Goal: Entertainment & Leisure: Browse casually

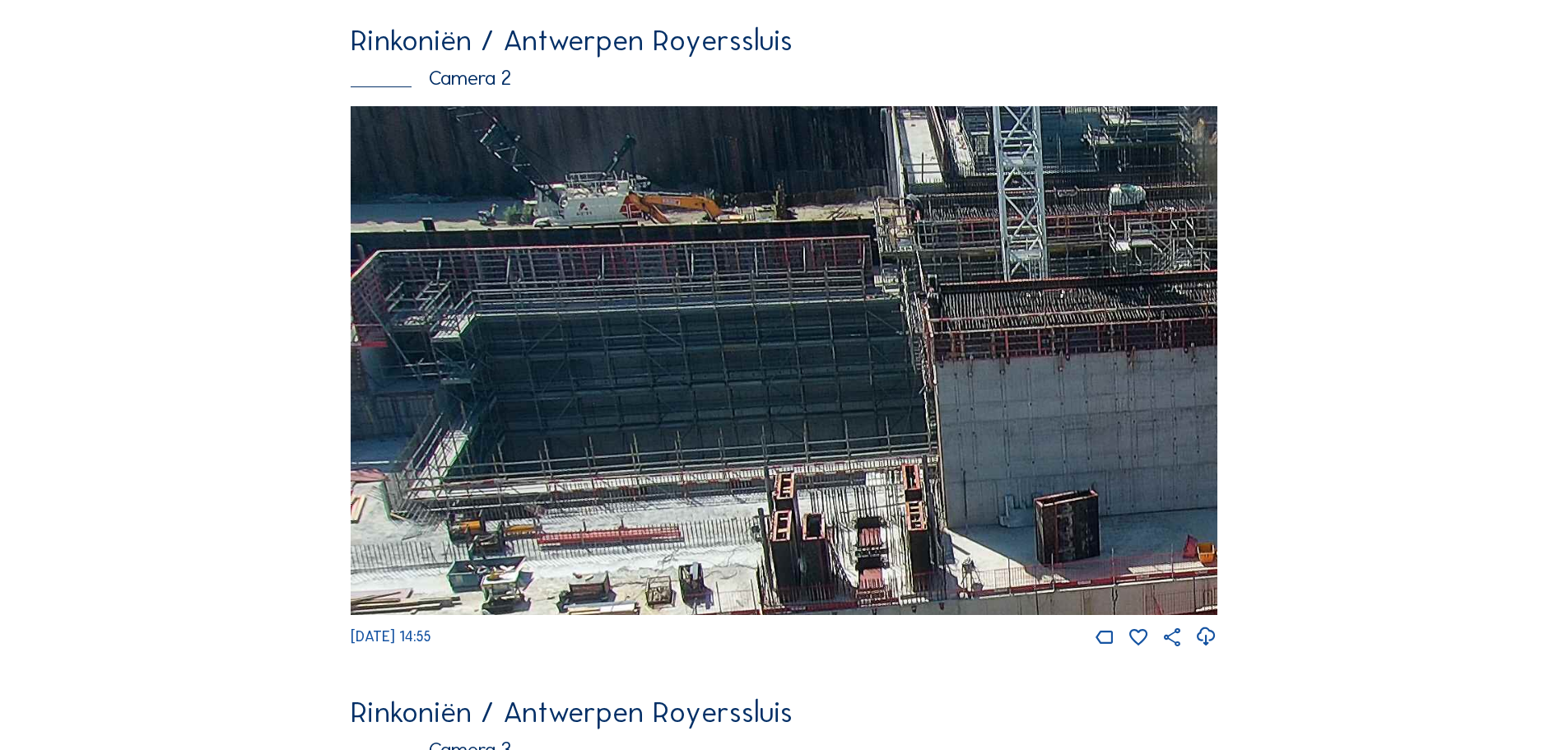
scroll to position [823, 0]
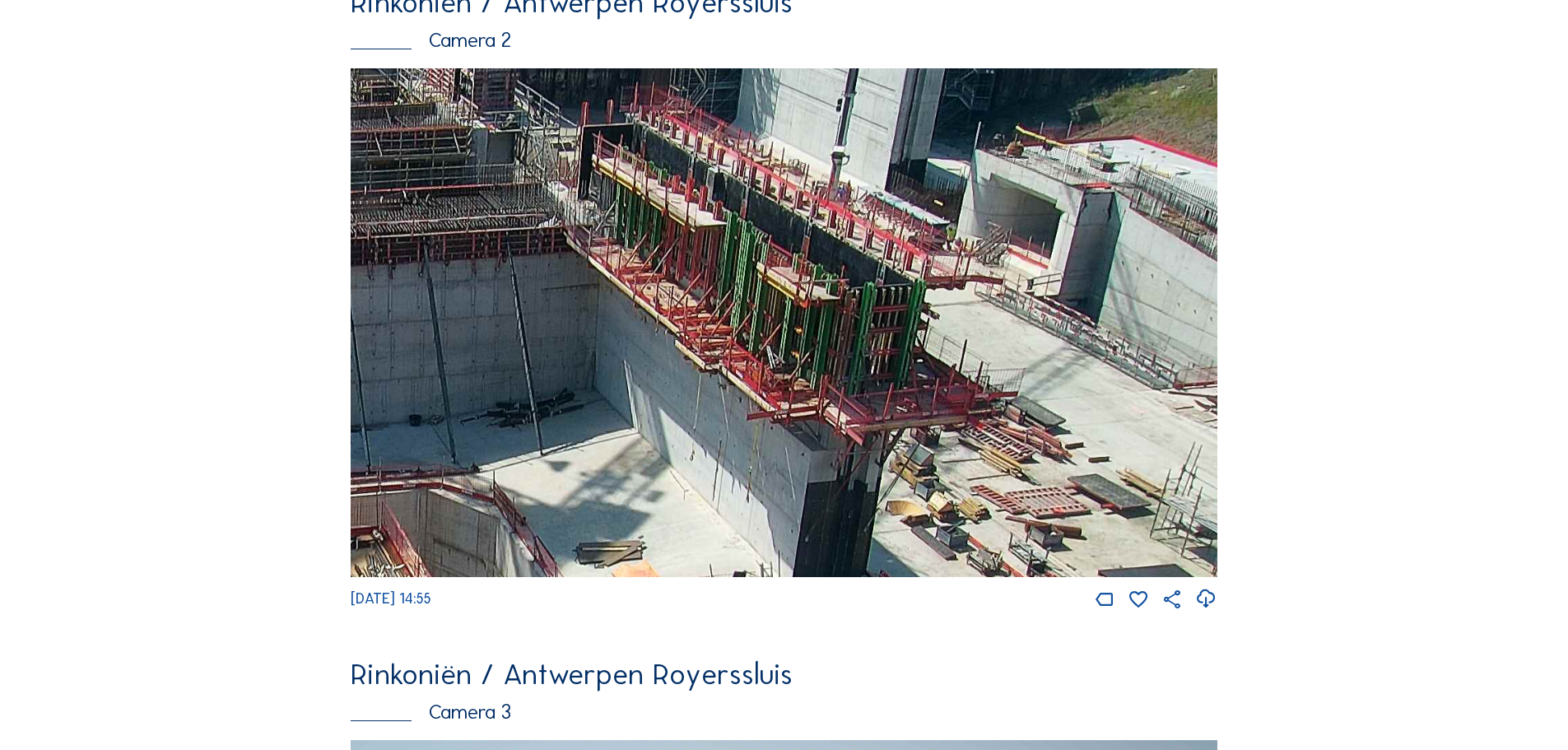
drag, startPoint x: 1033, startPoint y: 322, endPoint x: 53, endPoint y: 286, distance: 980.7
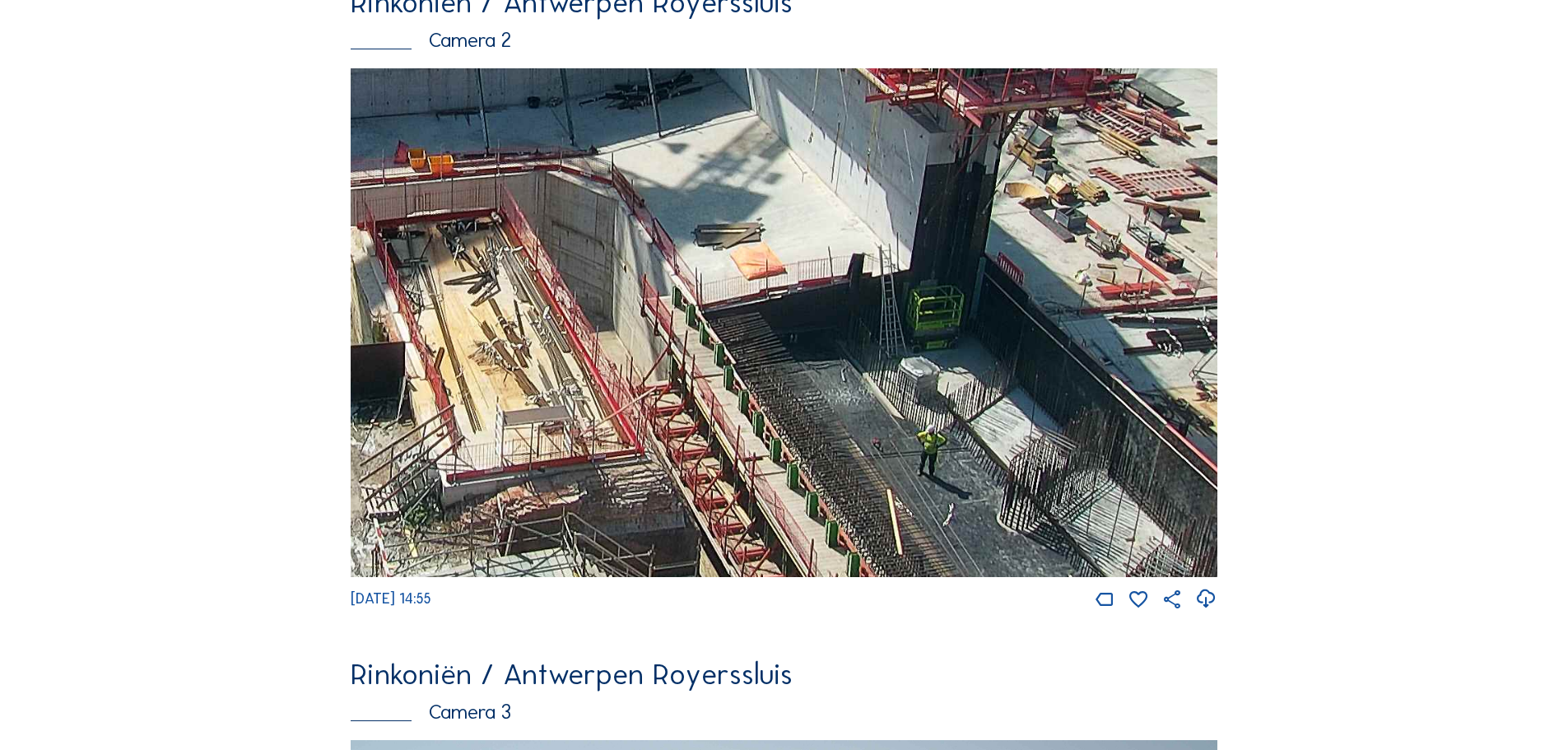
drag, startPoint x: 771, startPoint y: 316, endPoint x: 686, endPoint y: 247, distance: 109.5
click at [686, 249] on img at bounding box center [784, 322] width 867 height 508
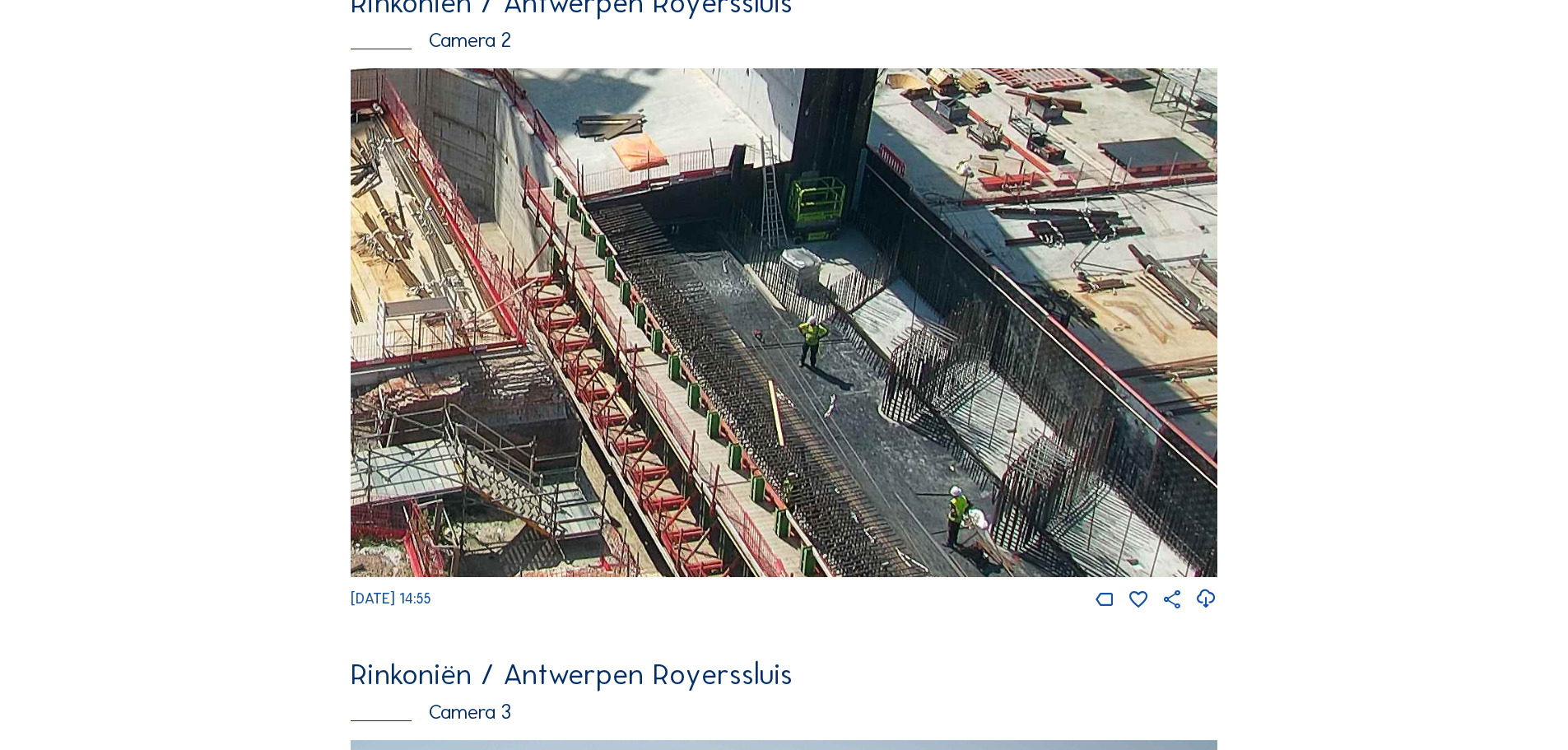
drag, startPoint x: 779, startPoint y: 470, endPoint x: 490, endPoint y: 425, distance: 292.5
click at [490, 427] on img at bounding box center [784, 322] width 867 height 508
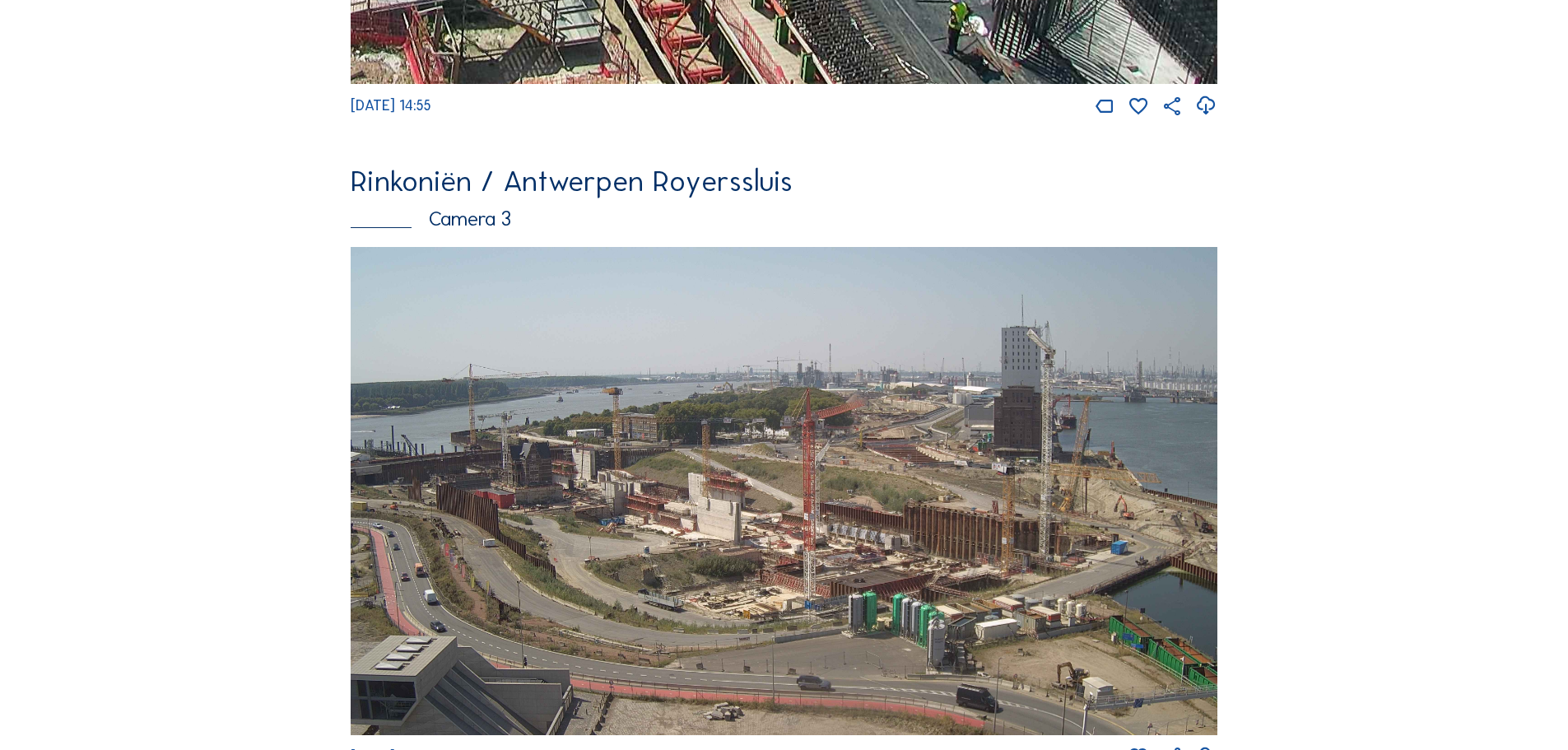
scroll to position [1317, 0]
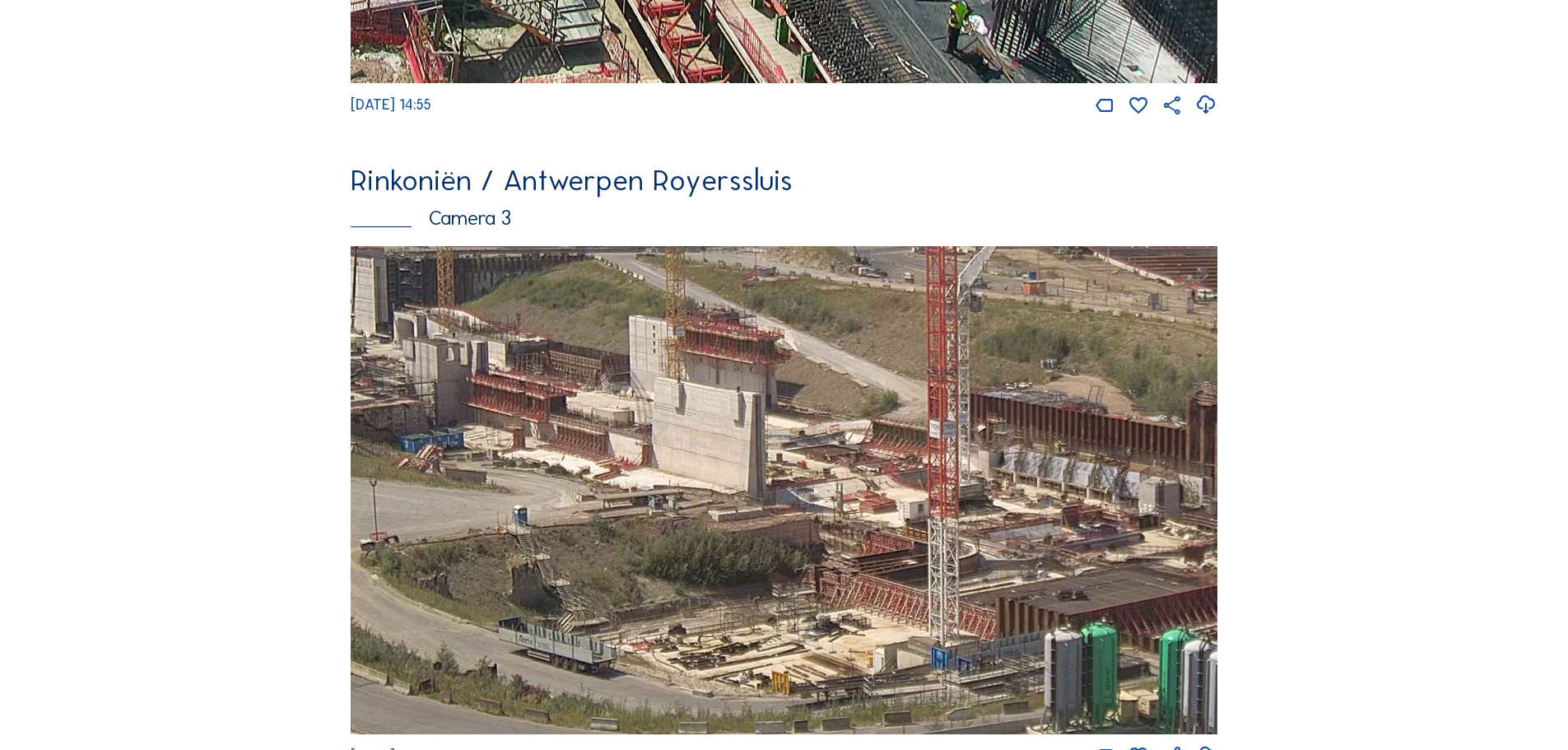
drag, startPoint x: 763, startPoint y: 506, endPoint x: 749, endPoint y: 554, distance: 50.0
click at [749, 554] on img at bounding box center [784, 490] width 867 height 488
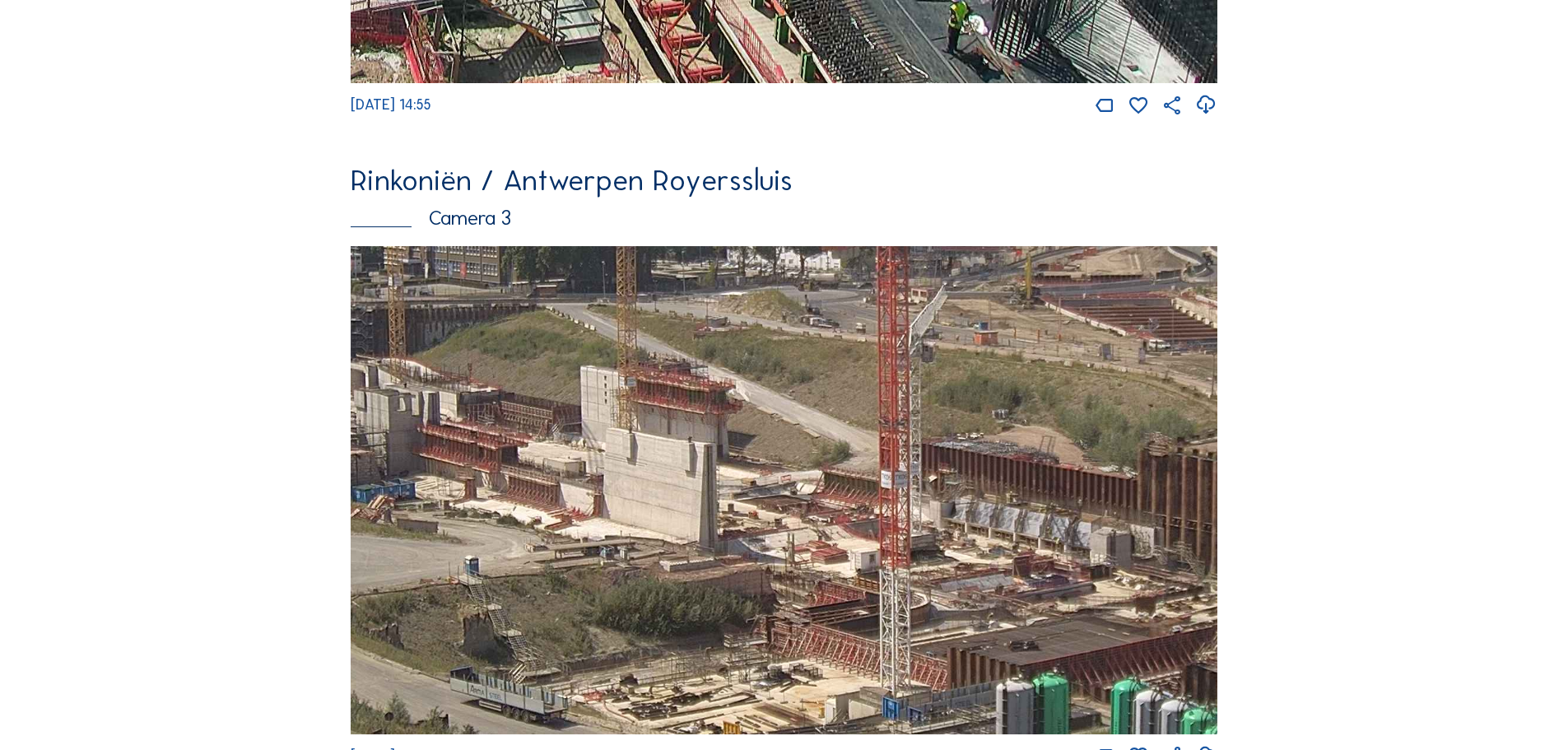
click at [1024, 549] on img at bounding box center [784, 490] width 867 height 488
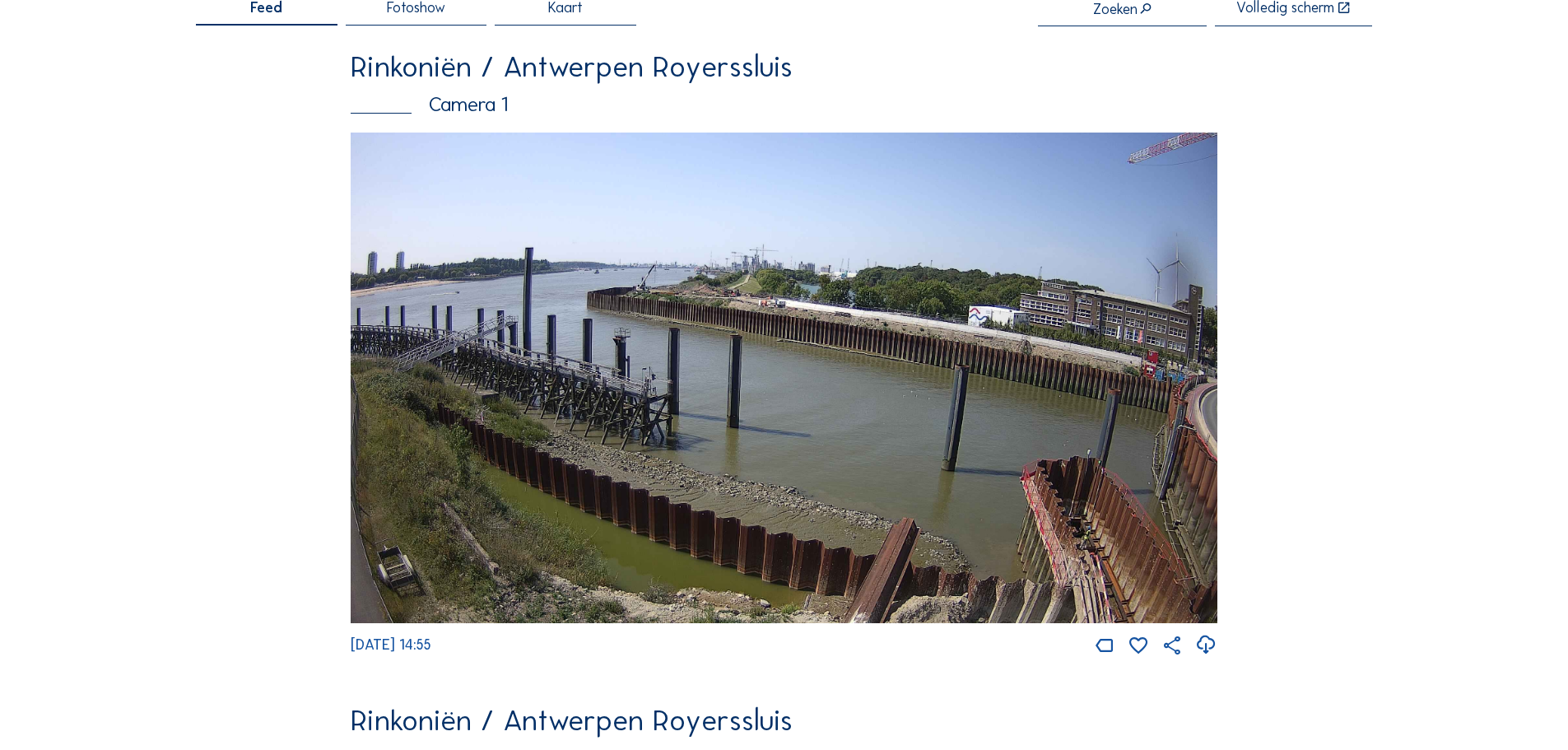
scroll to position [0, 0]
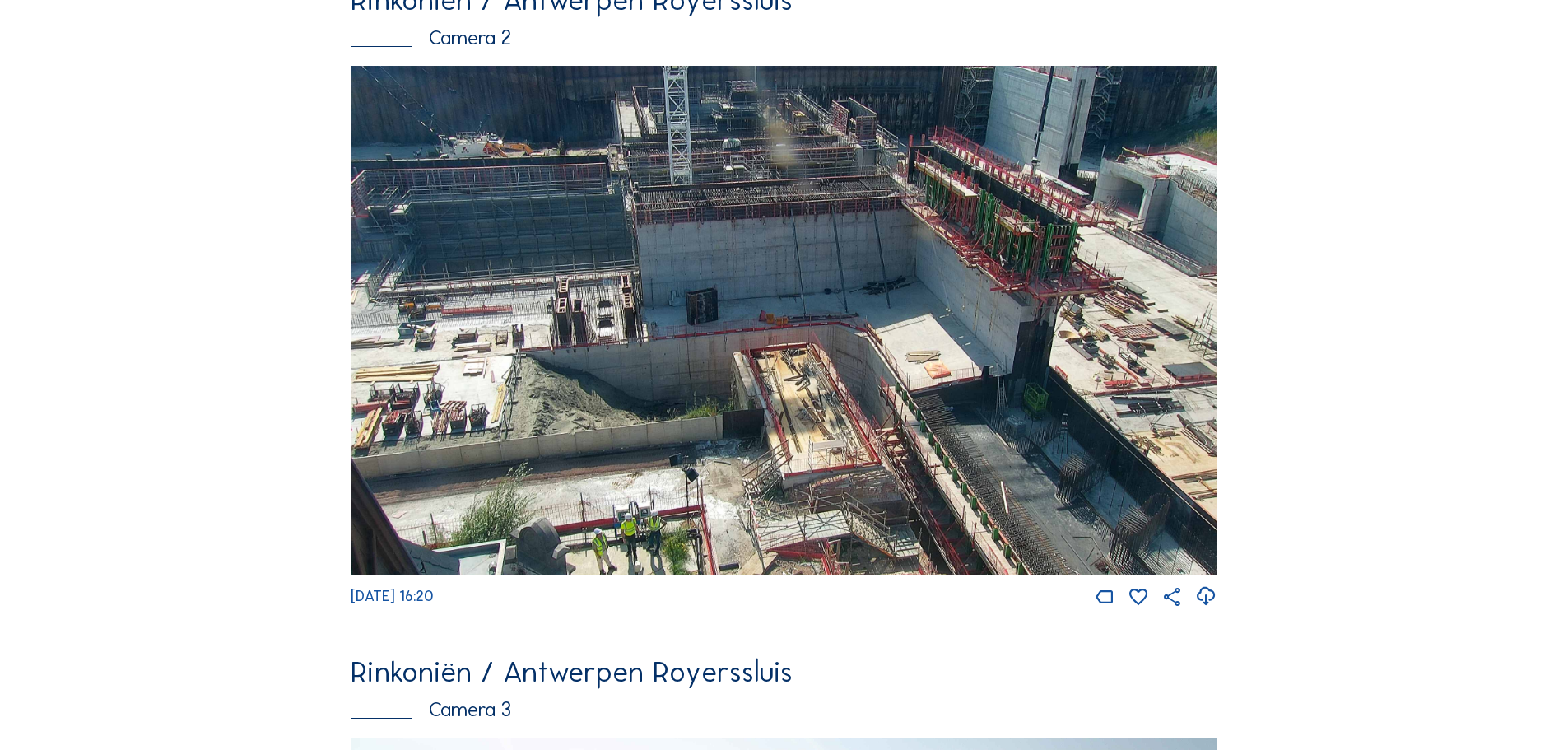
scroll to position [823, 0]
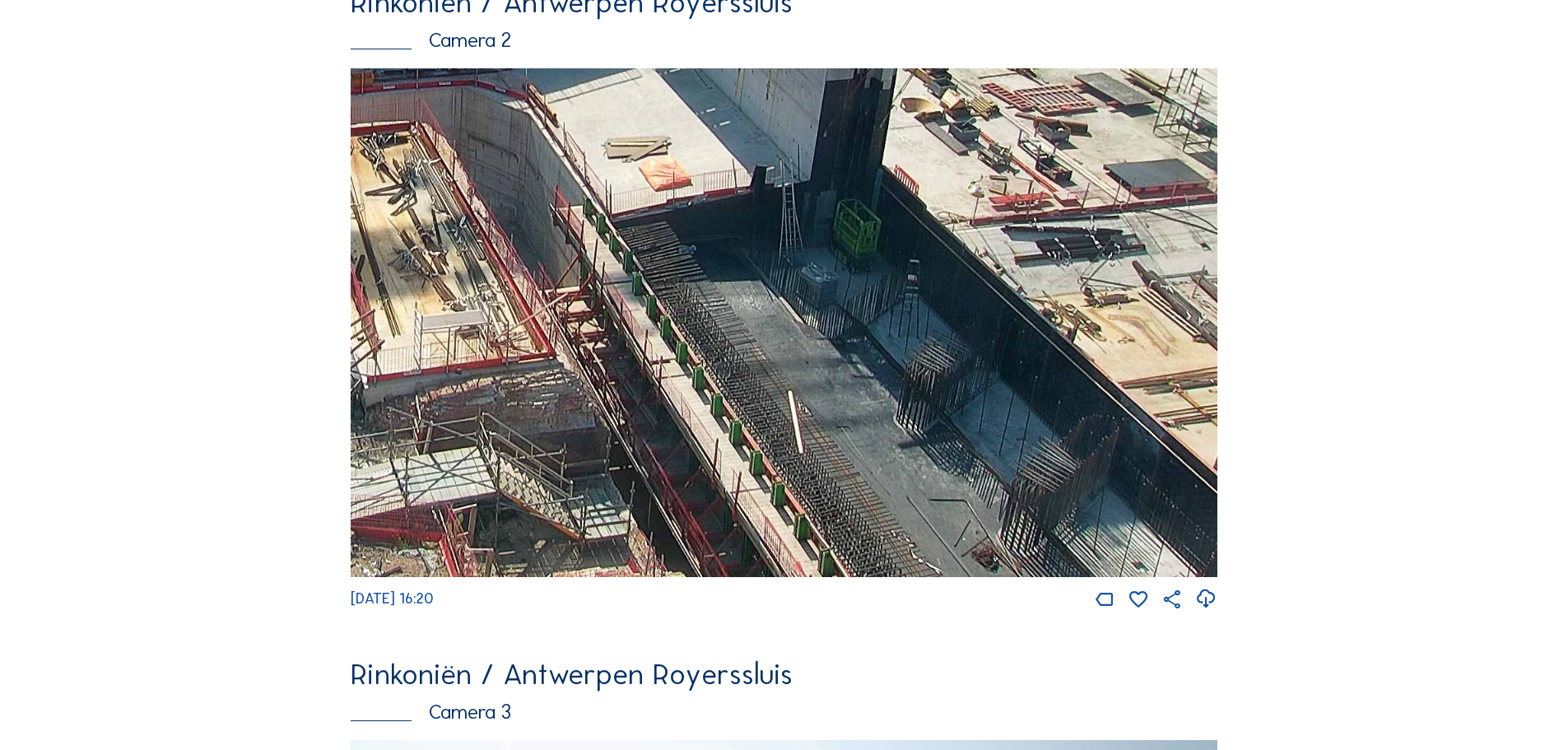
drag, startPoint x: 762, startPoint y: 390, endPoint x: 754, endPoint y: 381, distance: 12.0
click at [754, 381] on img at bounding box center [784, 322] width 867 height 508
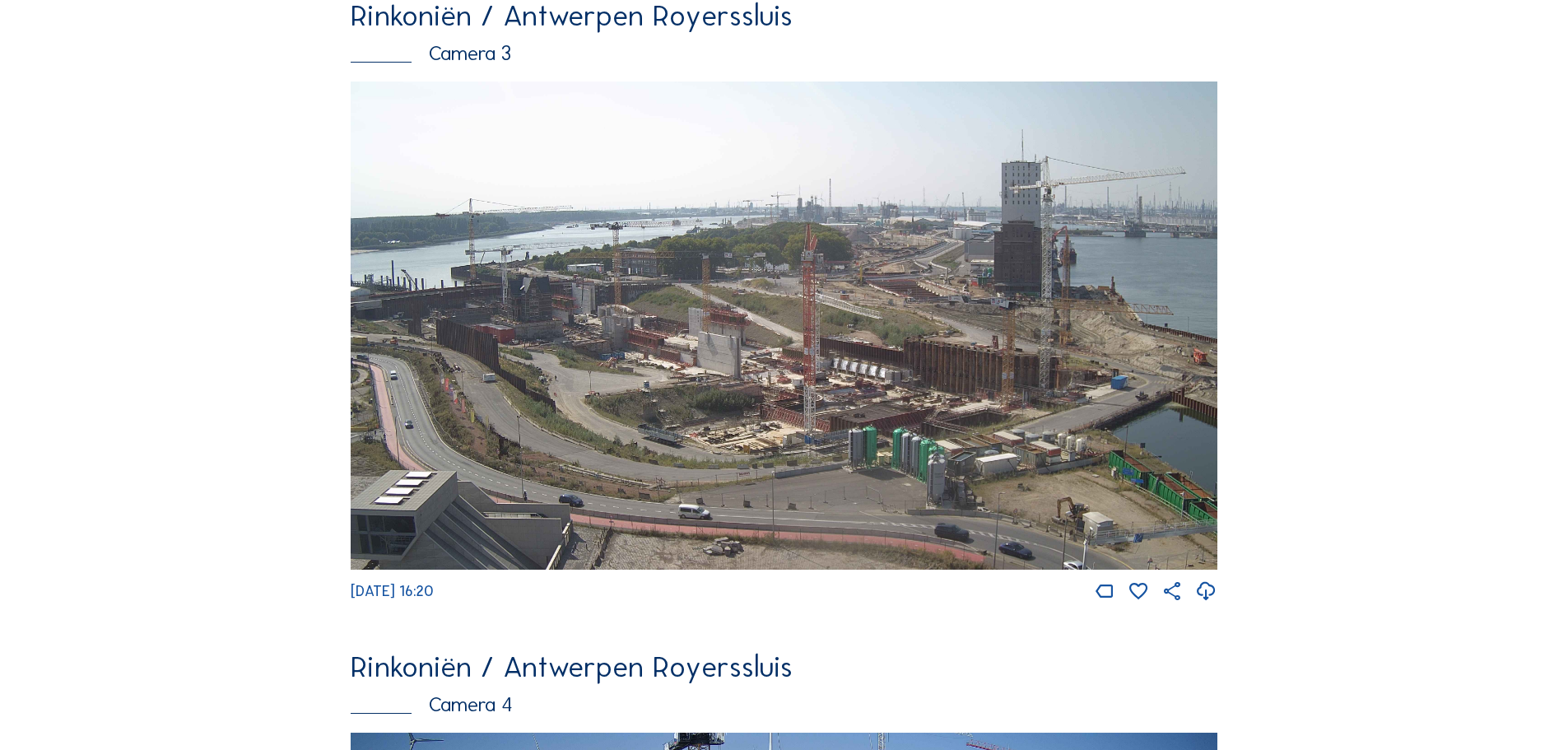
scroll to position [1976, 0]
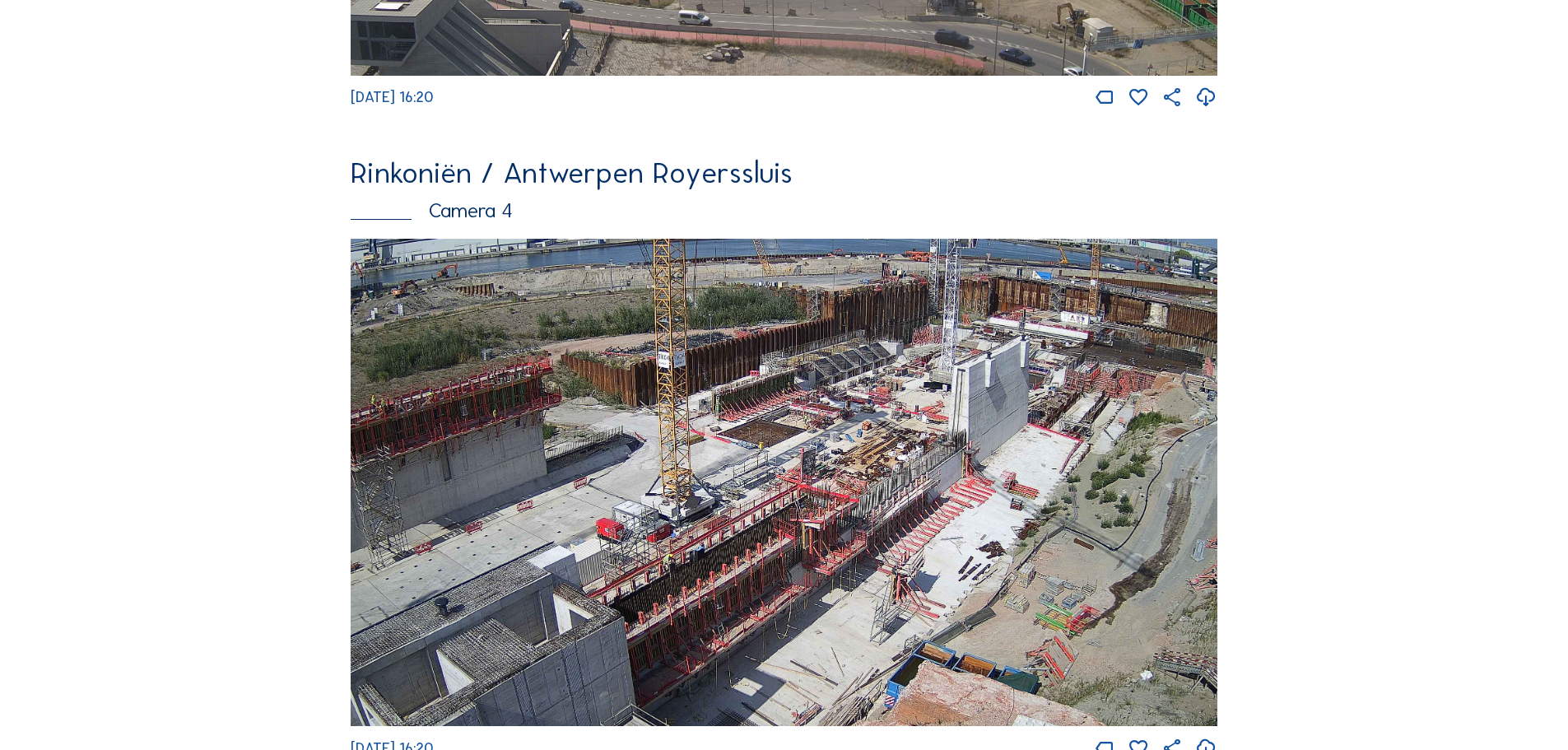
drag, startPoint x: 916, startPoint y: 492, endPoint x: 906, endPoint y: 517, distance: 26.9
click at [906, 517] on img at bounding box center [784, 482] width 867 height 488
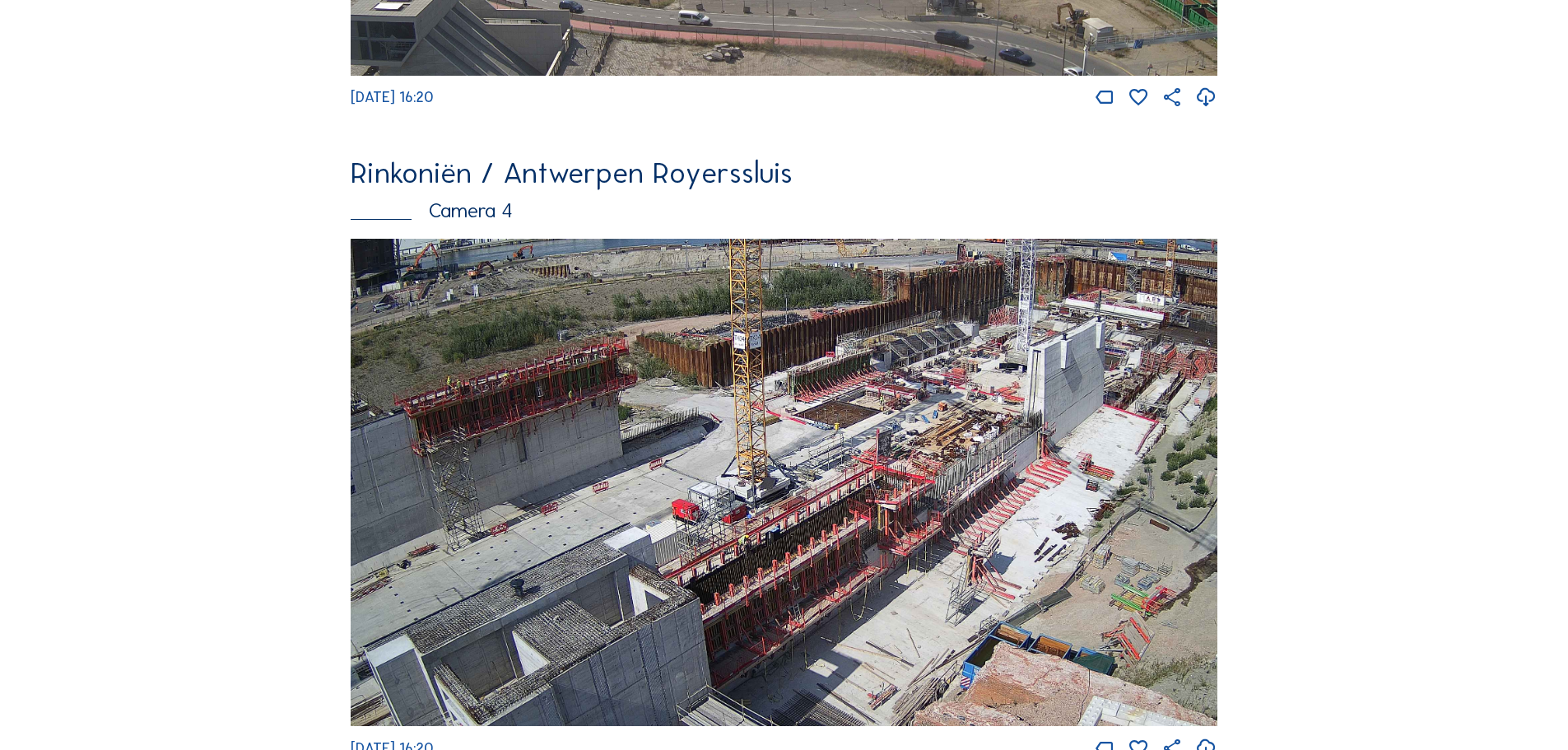
drag, startPoint x: 732, startPoint y: 523, endPoint x: 804, endPoint y: 506, distance: 74.0
click at [804, 506] on img at bounding box center [784, 482] width 867 height 488
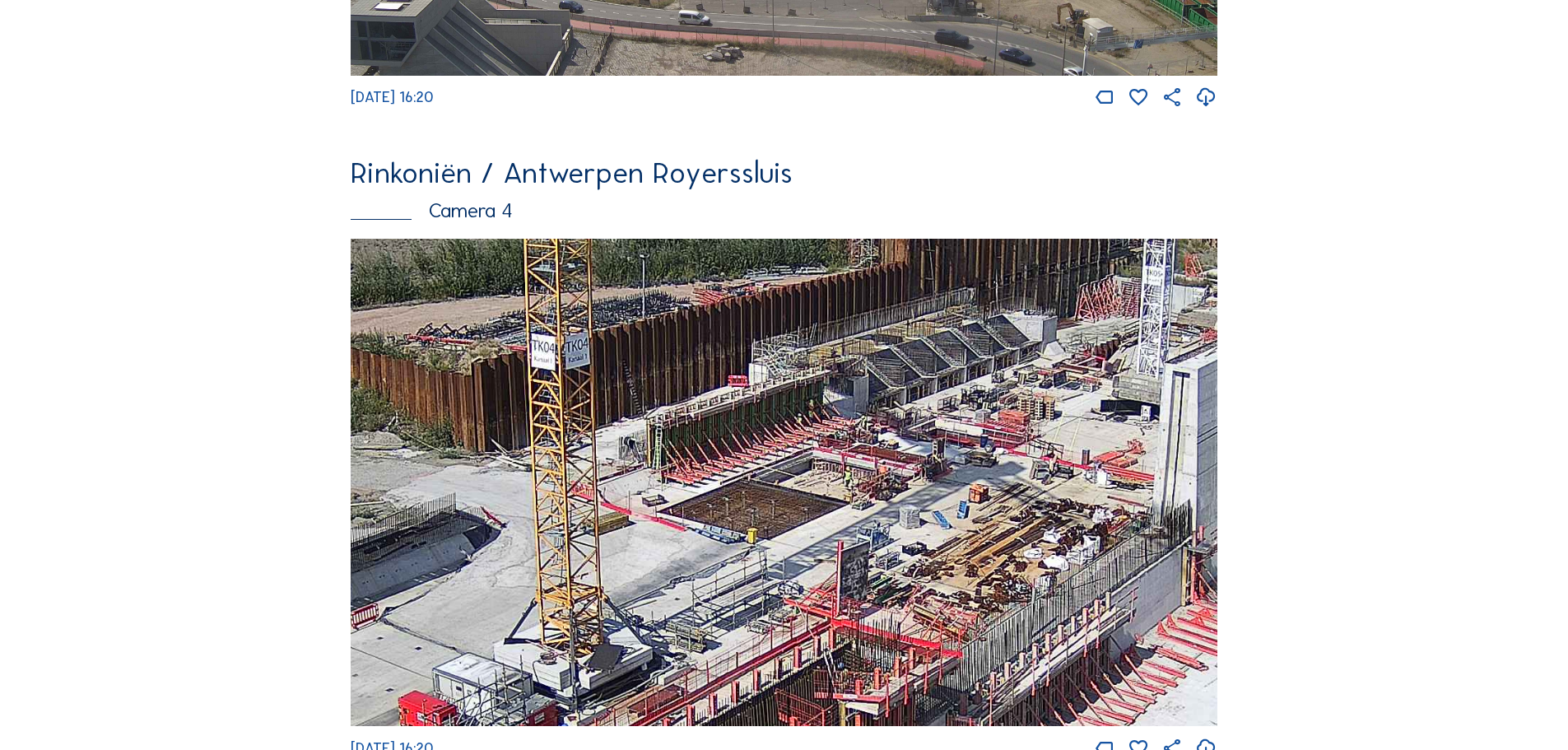
drag, startPoint x: 983, startPoint y: 446, endPoint x: 930, endPoint y: 482, distance: 64.1
click at [930, 482] on img at bounding box center [784, 482] width 867 height 488
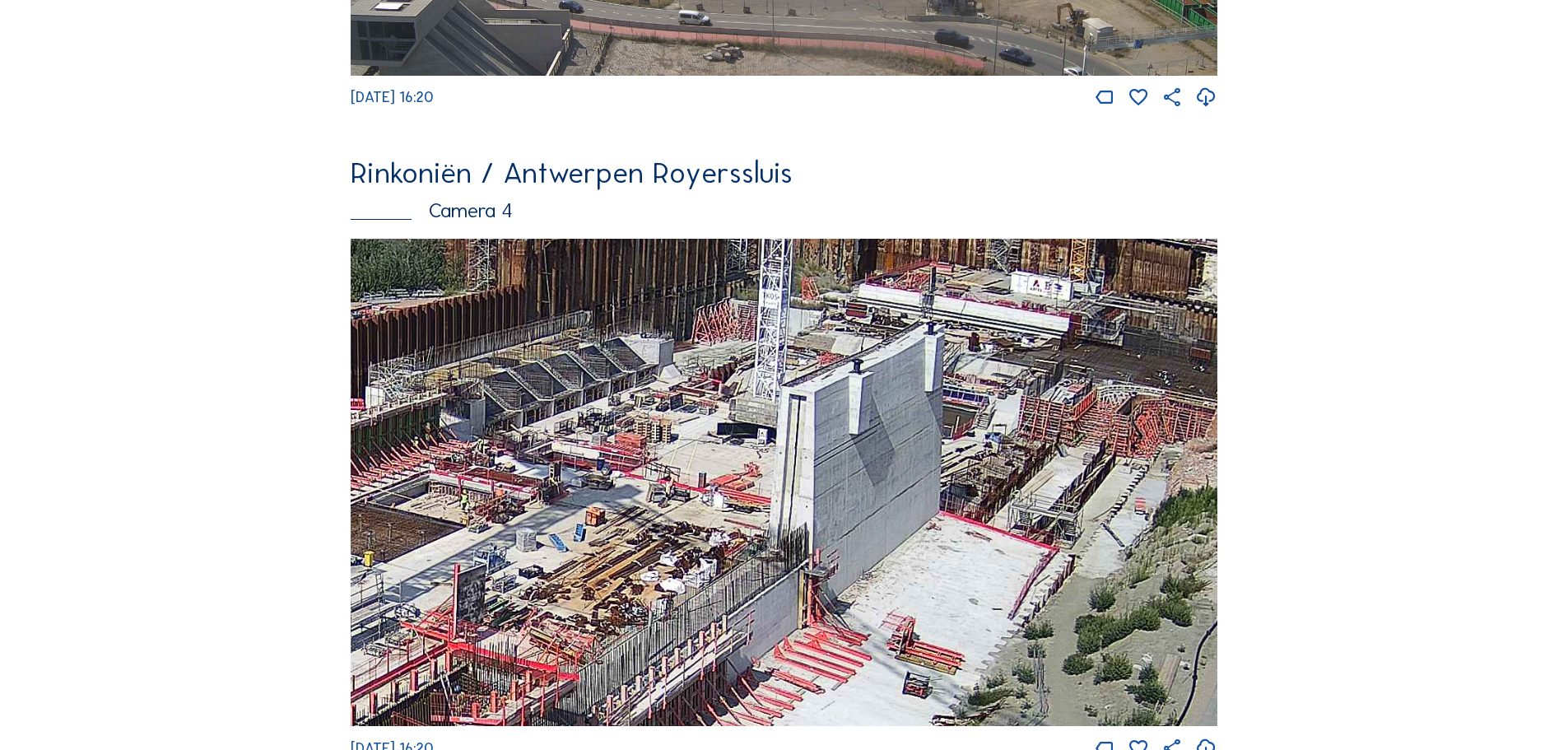
drag, startPoint x: 1065, startPoint y: 482, endPoint x: 677, endPoint y: 506, distance: 388.7
click at [677, 506] on img at bounding box center [784, 482] width 867 height 488
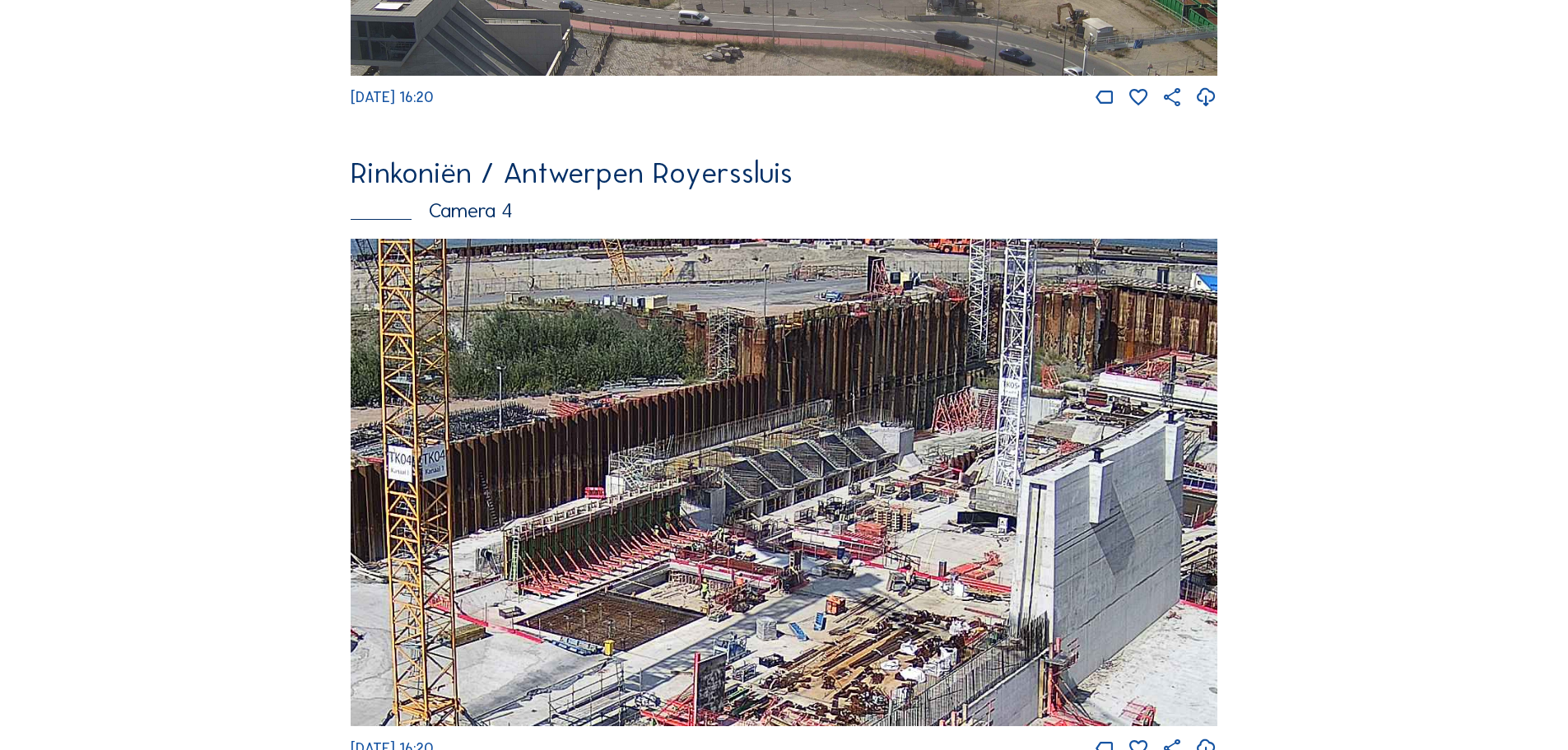
click at [663, 480] on img at bounding box center [784, 482] width 867 height 488
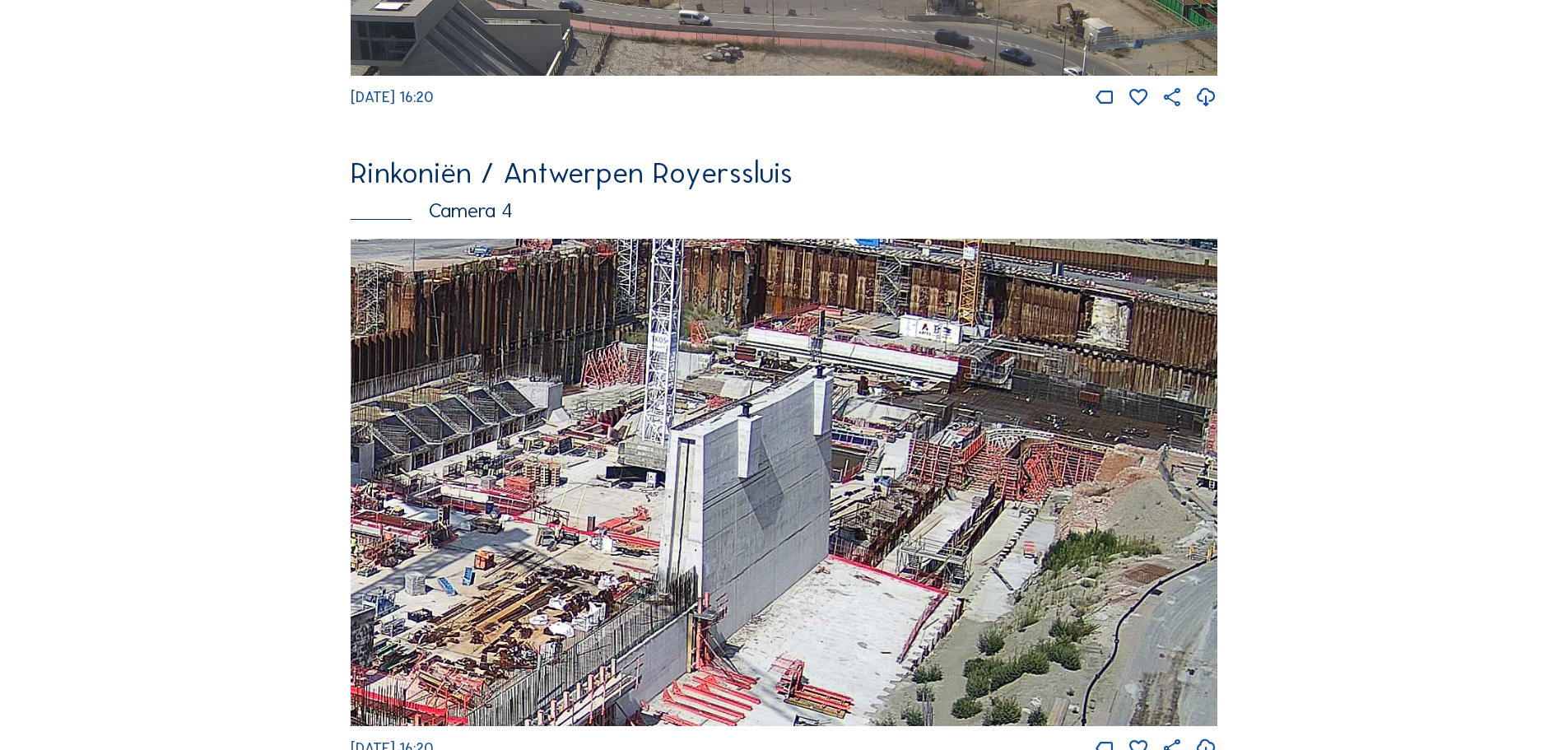
drag, startPoint x: 815, startPoint y: 591, endPoint x: 497, endPoint y: 548, distance: 320.9
click at [497, 548] on img at bounding box center [784, 482] width 867 height 488
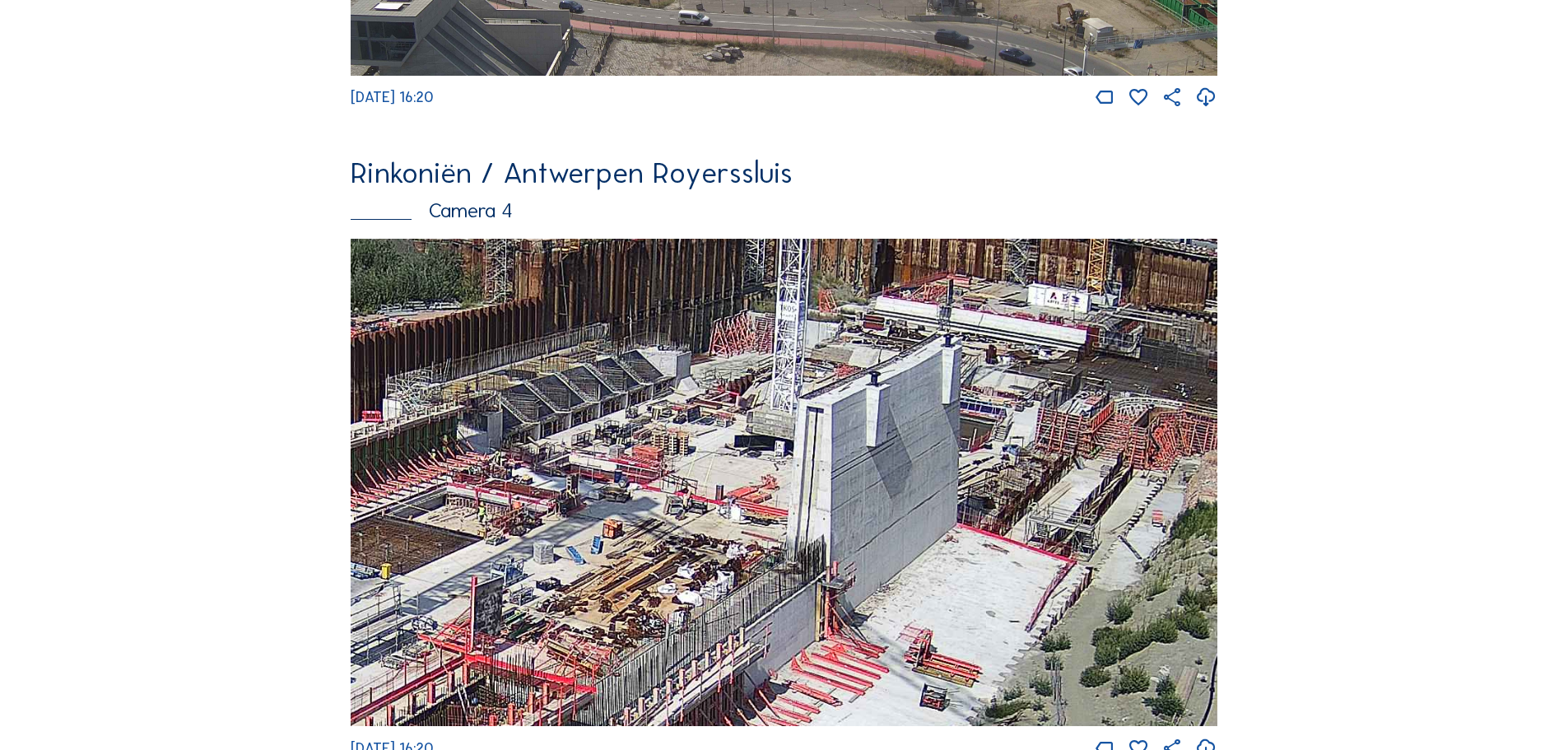
drag, startPoint x: 754, startPoint y: 563, endPoint x: 801, endPoint y: 545, distance: 50.3
click at [801, 545] on img at bounding box center [784, 482] width 867 height 488
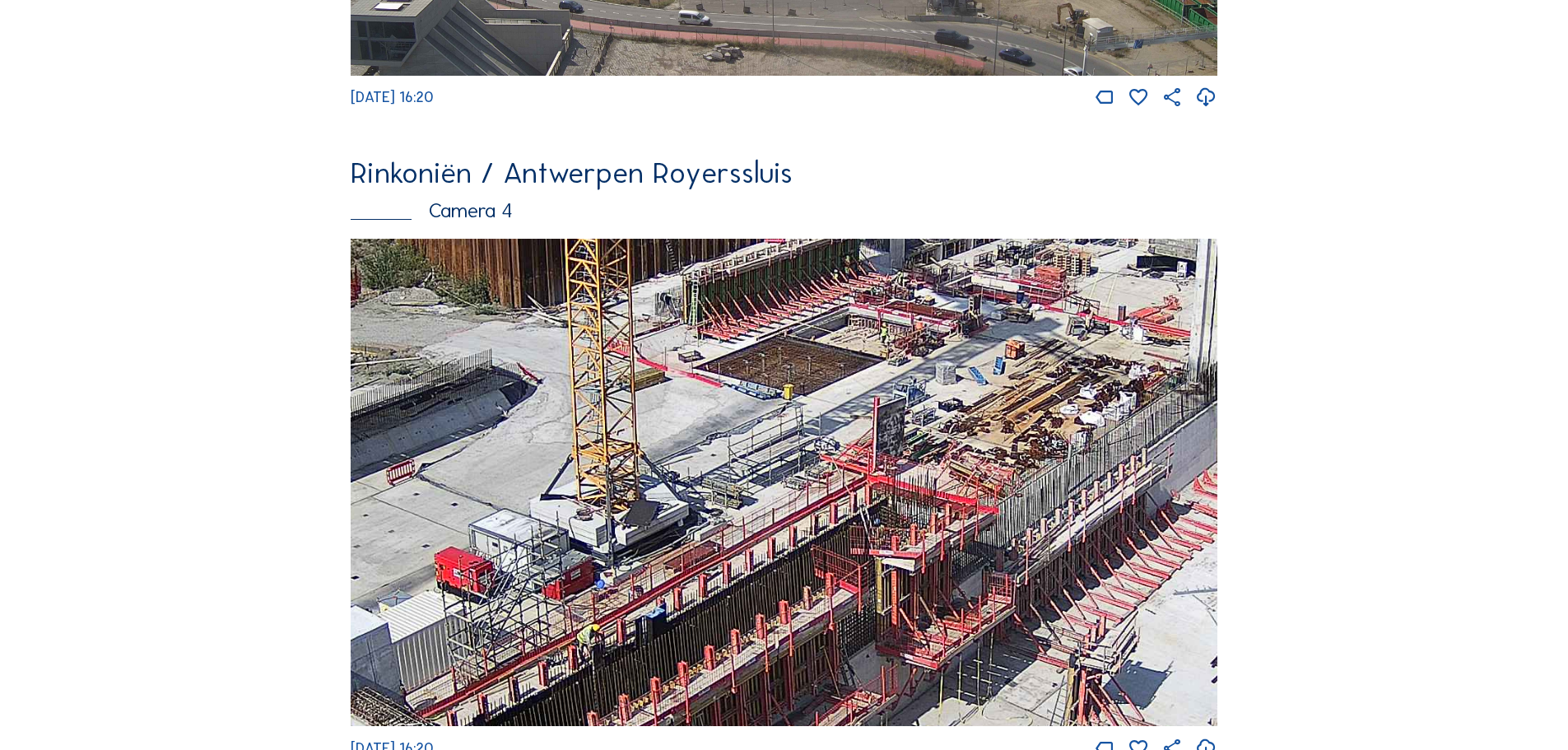
drag, startPoint x: 831, startPoint y: 551, endPoint x: 1040, endPoint y: 407, distance: 253.8
click at [1040, 407] on img at bounding box center [784, 482] width 867 height 488
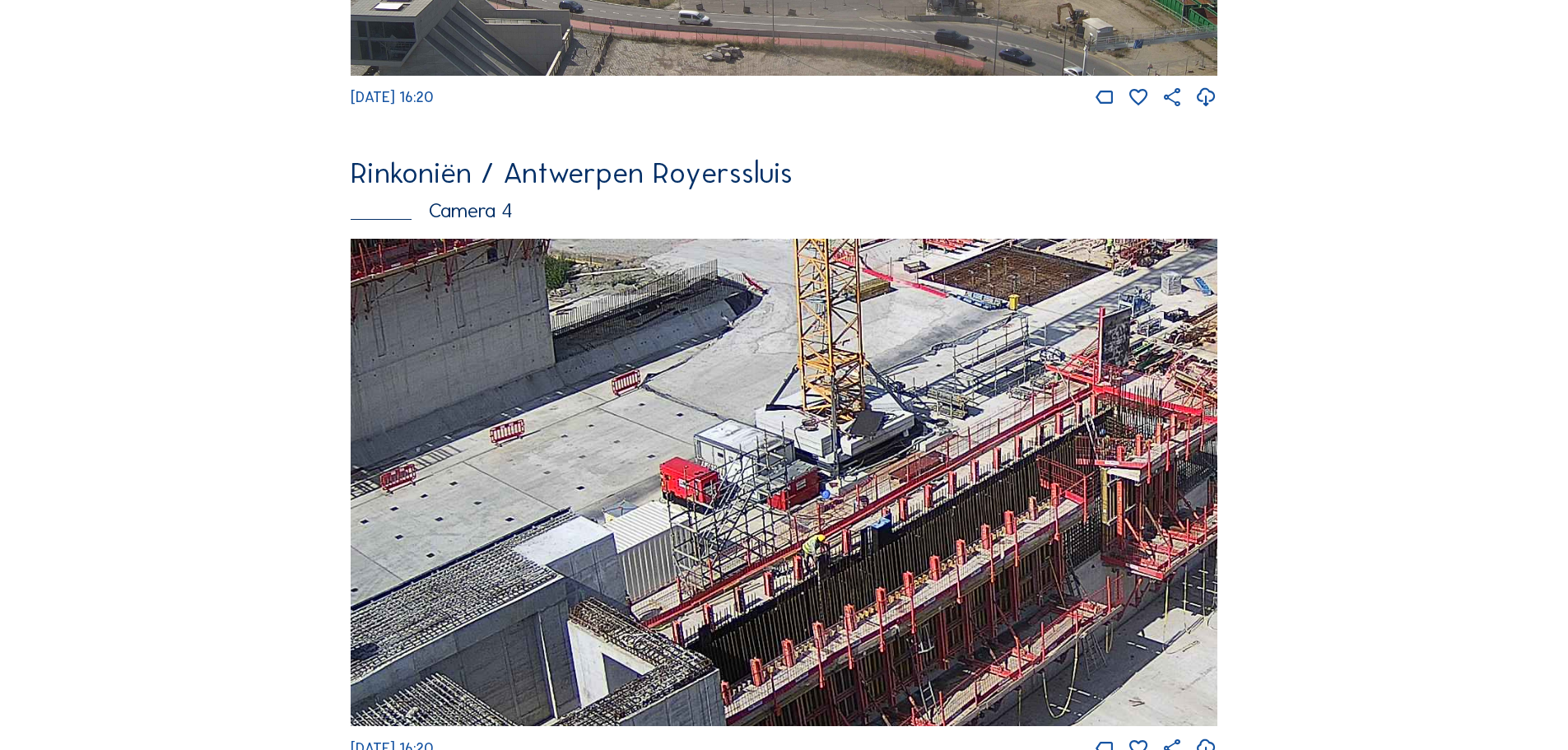
drag, startPoint x: 909, startPoint y: 393, endPoint x: 1016, endPoint y: 369, distance: 109.7
click at [1016, 369] on img at bounding box center [784, 482] width 867 height 488
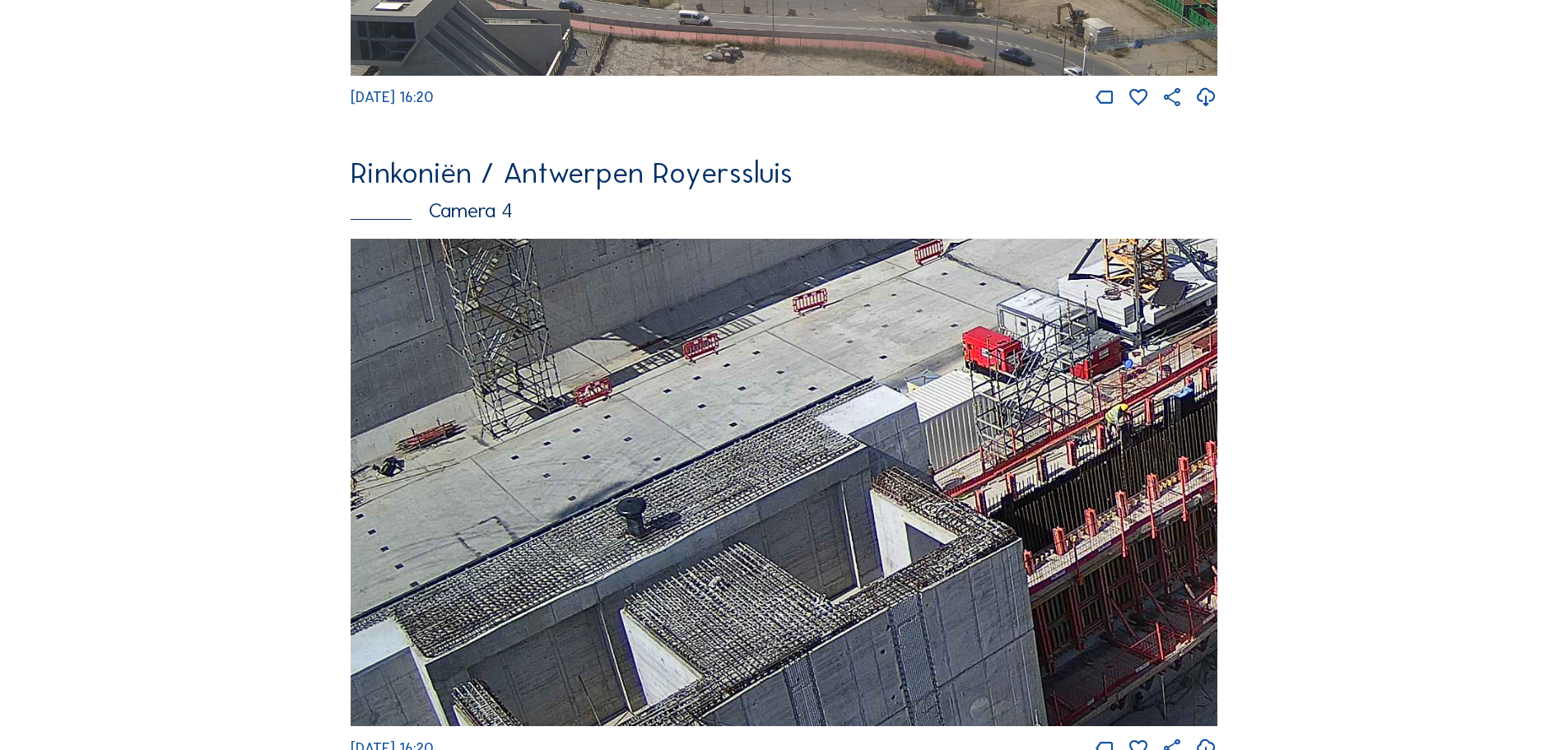
drag, startPoint x: 743, startPoint y: 566, endPoint x: 1016, endPoint y: 400, distance: 319.5
click at [1016, 400] on img at bounding box center [784, 482] width 867 height 488
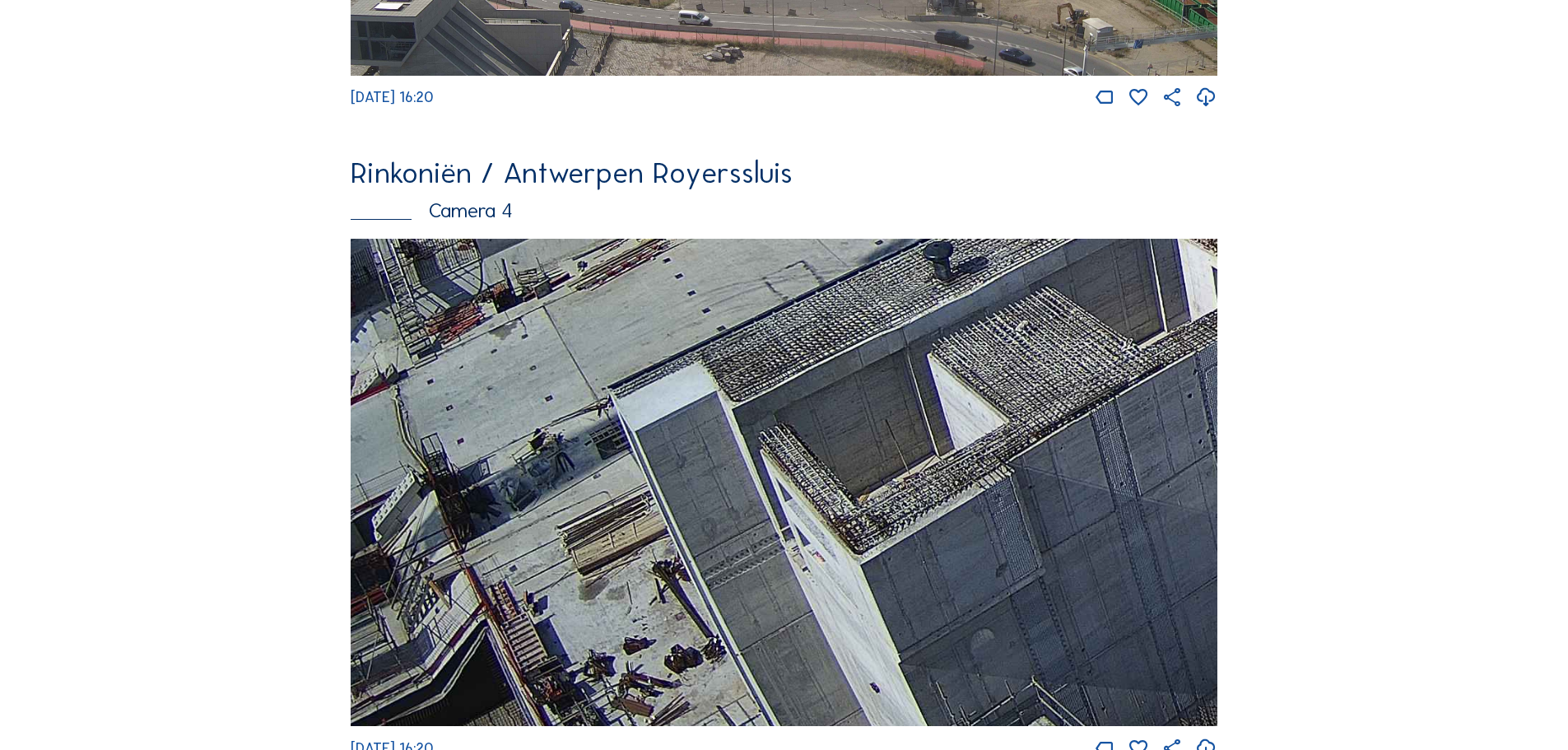
drag, startPoint x: 857, startPoint y: 448, endPoint x: 1026, endPoint y: 339, distance: 201.1
click at [1026, 339] on img at bounding box center [784, 482] width 867 height 488
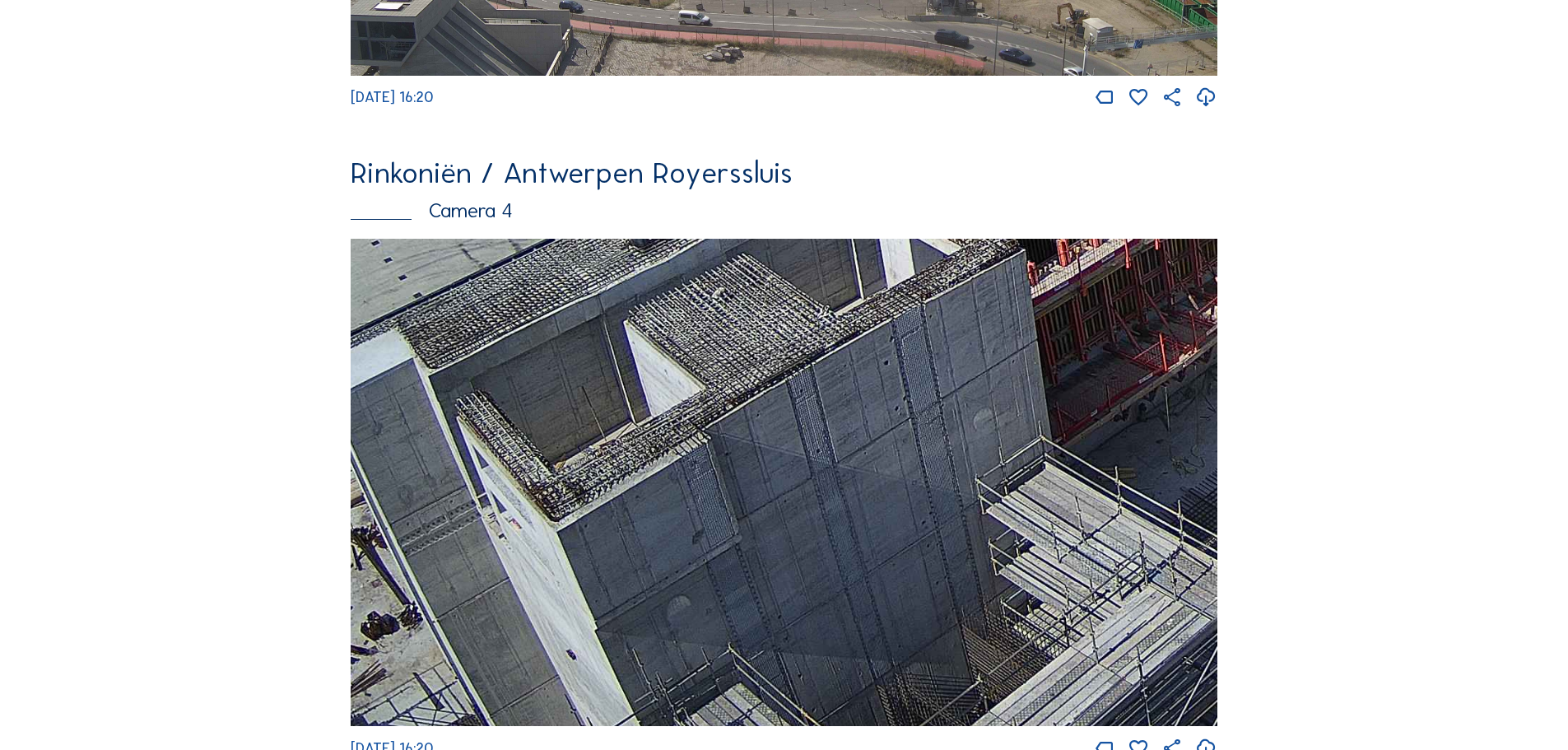
drag, startPoint x: 974, startPoint y: 625, endPoint x: 670, endPoint y: 404, distance: 375.8
click at [670, 404] on img at bounding box center [784, 482] width 867 height 488
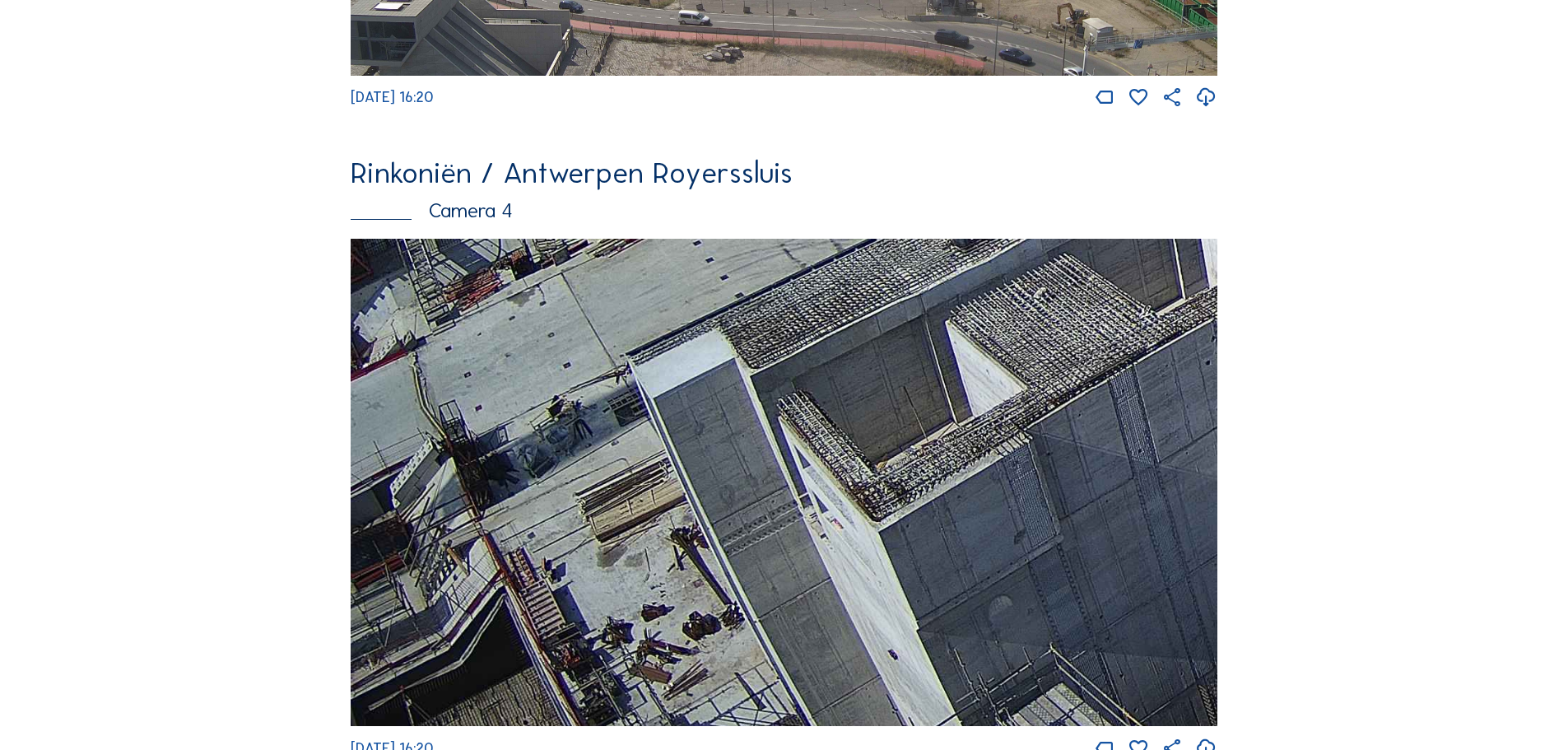
drag, startPoint x: 514, startPoint y: 526, endPoint x: 1088, endPoint y: 466, distance: 577.1
click at [1088, 466] on img at bounding box center [784, 482] width 867 height 488
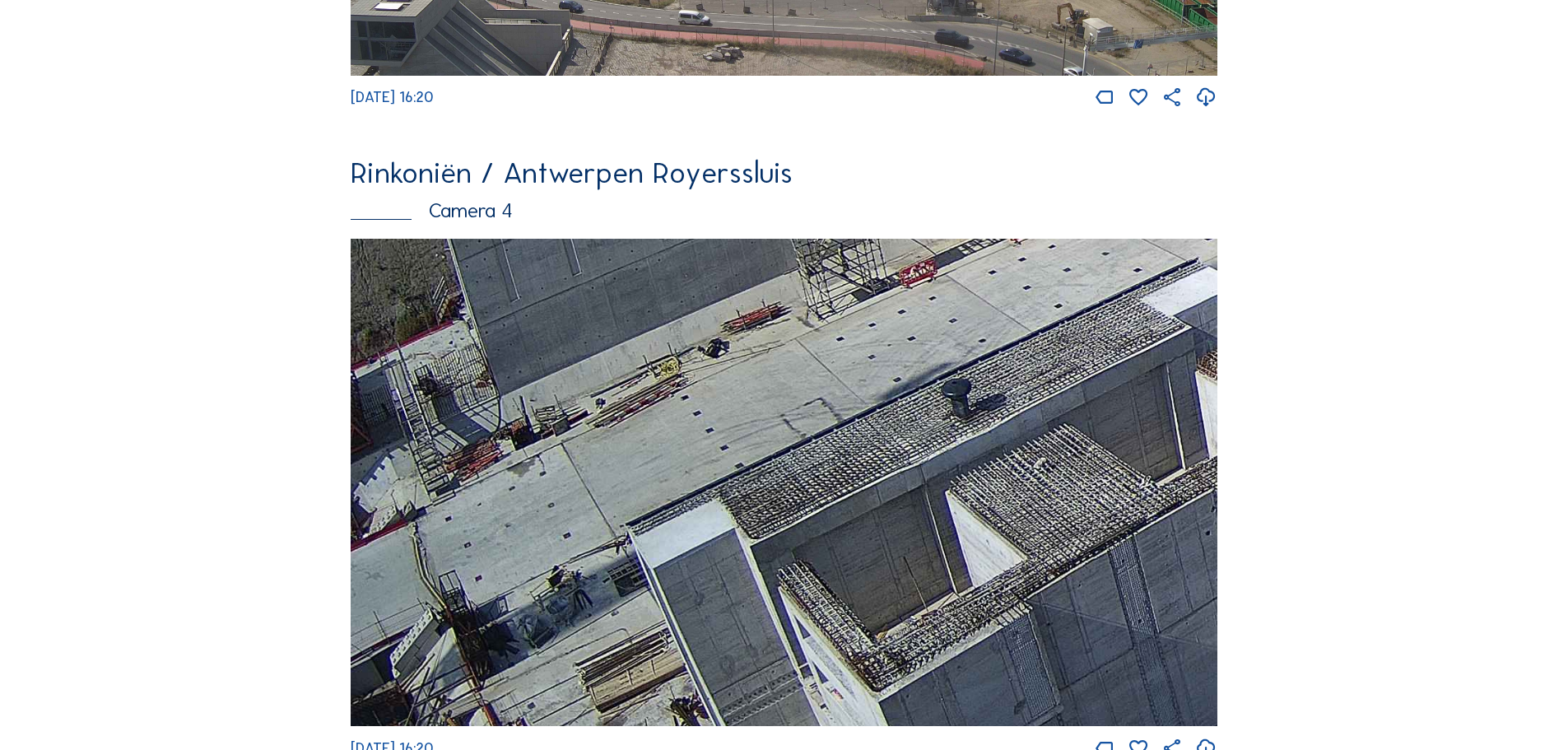
drag, startPoint x: 975, startPoint y: 720, endPoint x: 1031, endPoint y: 788, distance: 88.1
